Goal: Go to known website: Access a specific website the user already knows

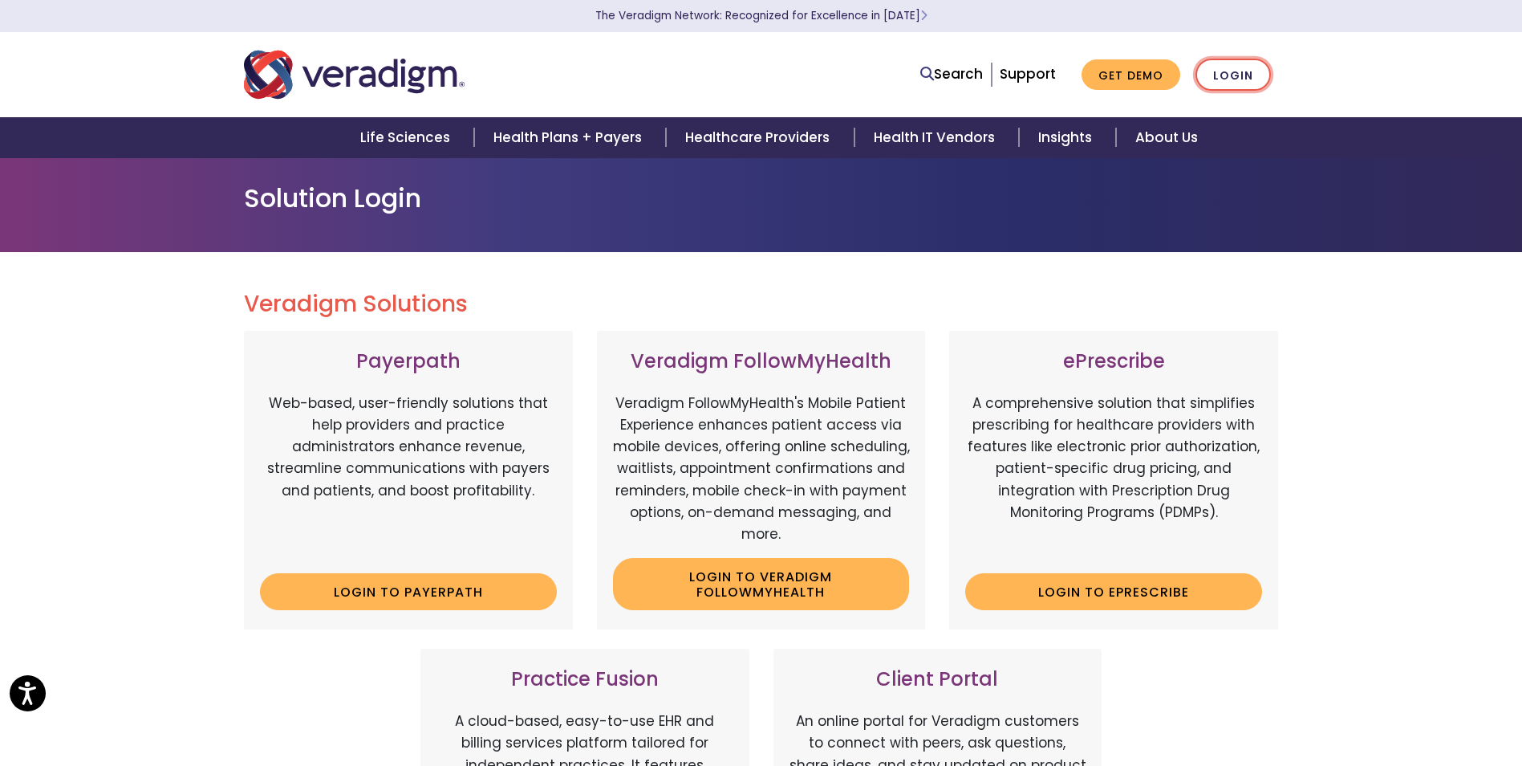
click at [1205, 83] on link "Login" at bounding box center [1233, 75] width 75 height 33
click at [1247, 74] on link "Login" at bounding box center [1233, 75] width 75 height 33
click at [375, 599] on link "Login to Payerpath" at bounding box center [408, 591] width 297 height 37
